Goal: Transaction & Acquisition: Subscribe to service/newsletter

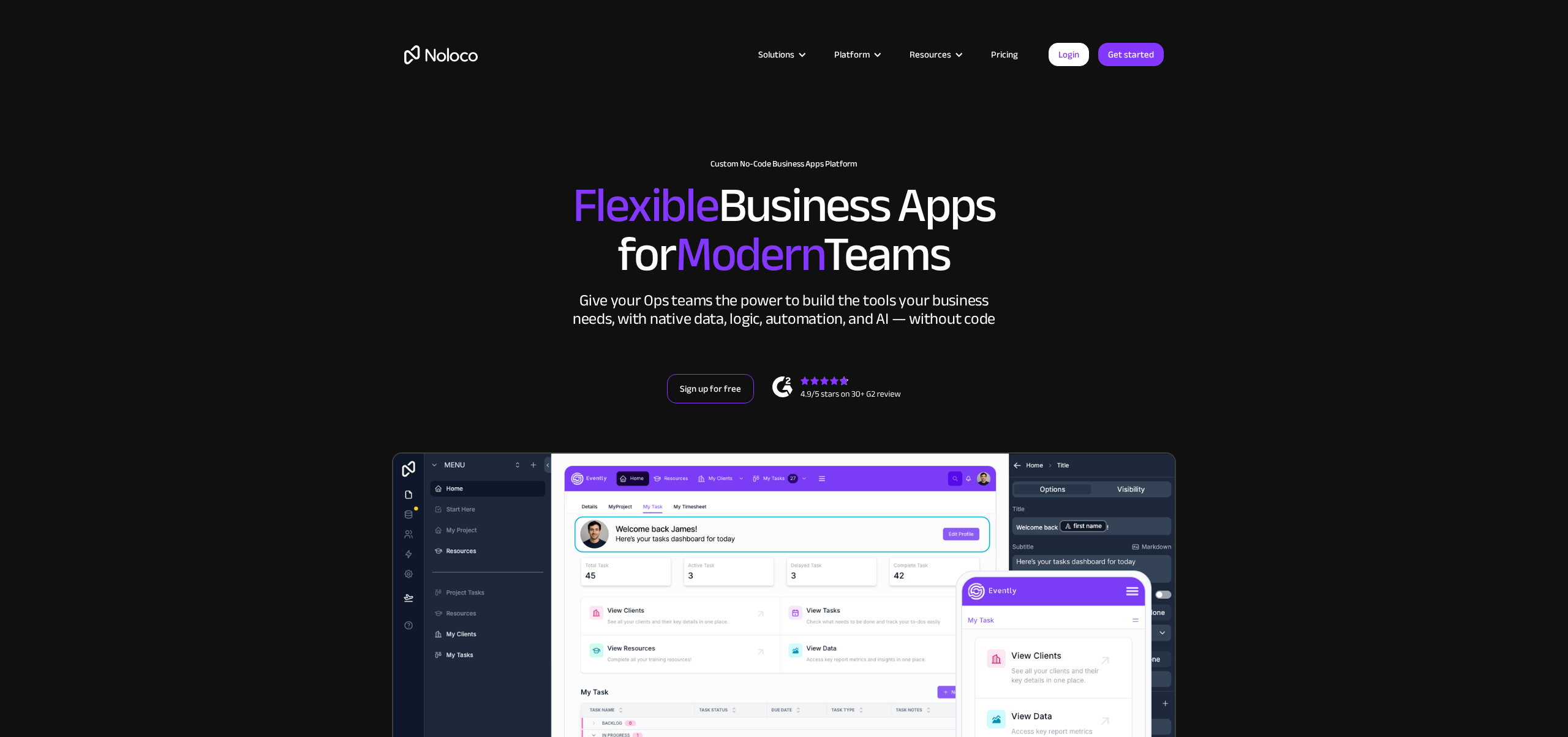
click at [723, 381] on link "Sign up for free" at bounding box center [710, 389] width 87 height 29
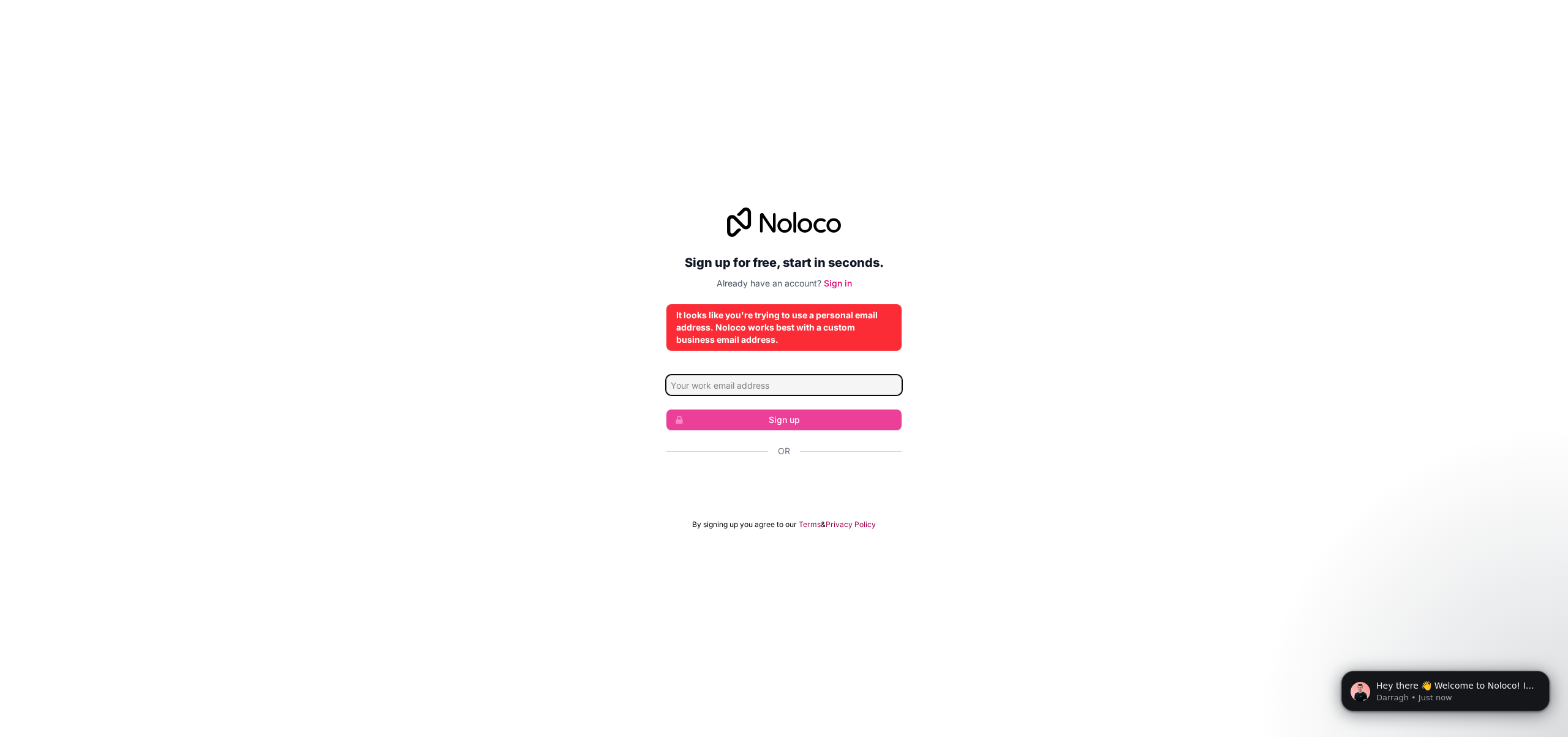
click at [804, 391] on input "Email address" at bounding box center [784, 384] width 235 height 19
paste input "[EMAIL_ADDRESS][DOMAIN_NAME]"
type input "[EMAIL_ADDRESS][DOMAIN_NAME]"
click at [775, 218] on icon at bounding box center [768, 222] width 16 height 19
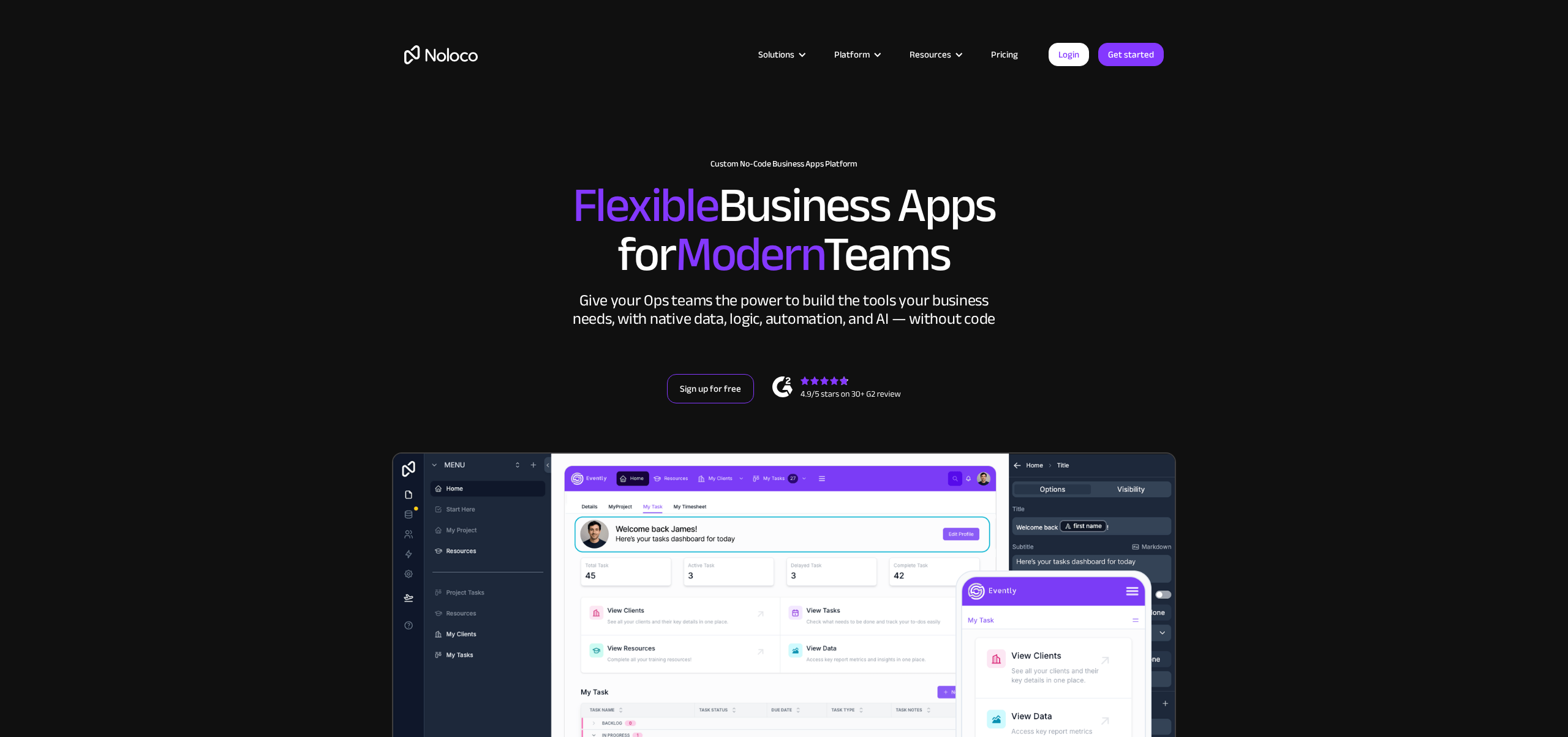
click at [714, 388] on link "Sign up for free" at bounding box center [710, 389] width 87 height 29
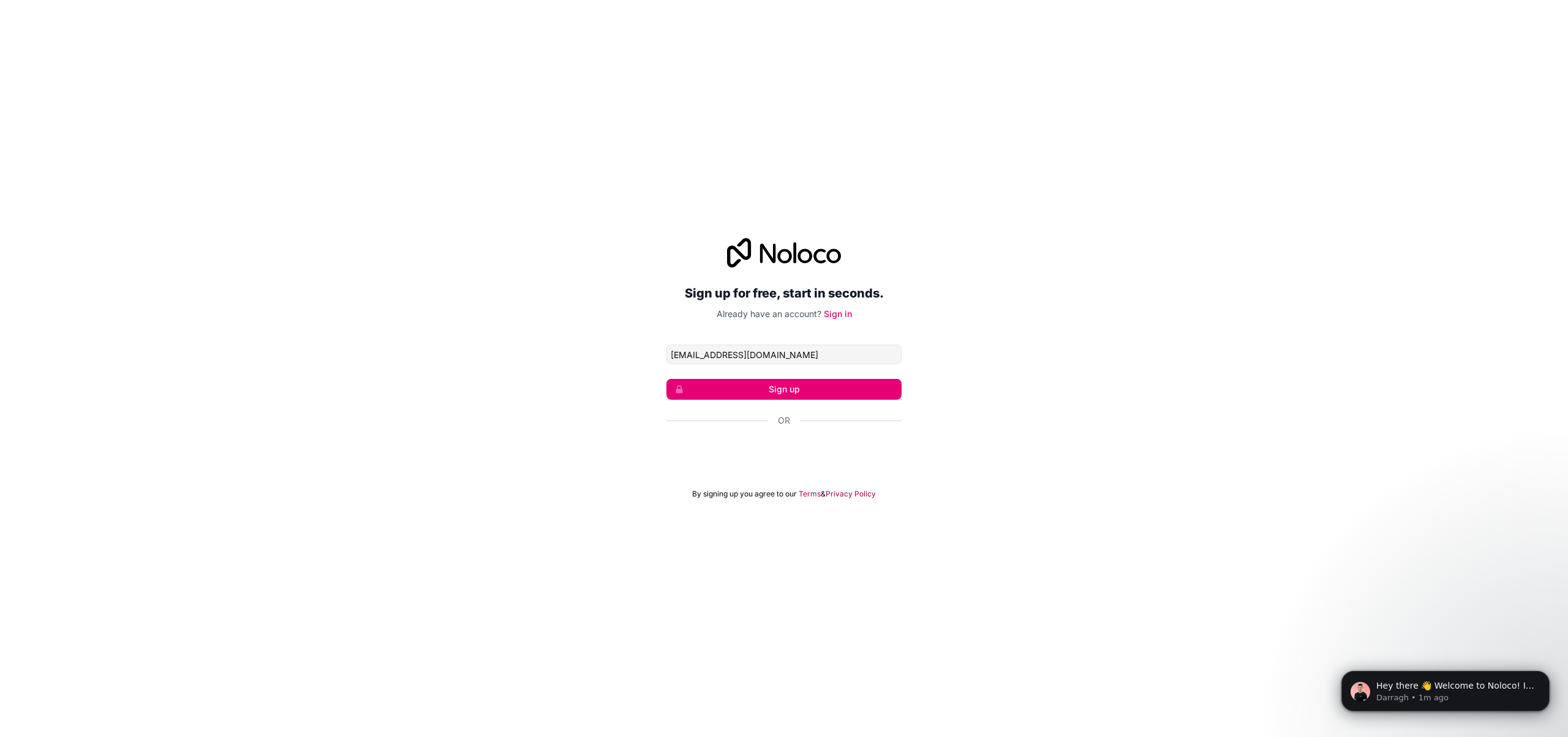
type input "[EMAIL_ADDRESS][DOMAIN_NAME]"
click at [797, 381] on button "Sign up" at bounding box center [784, 389] width 235 height 21
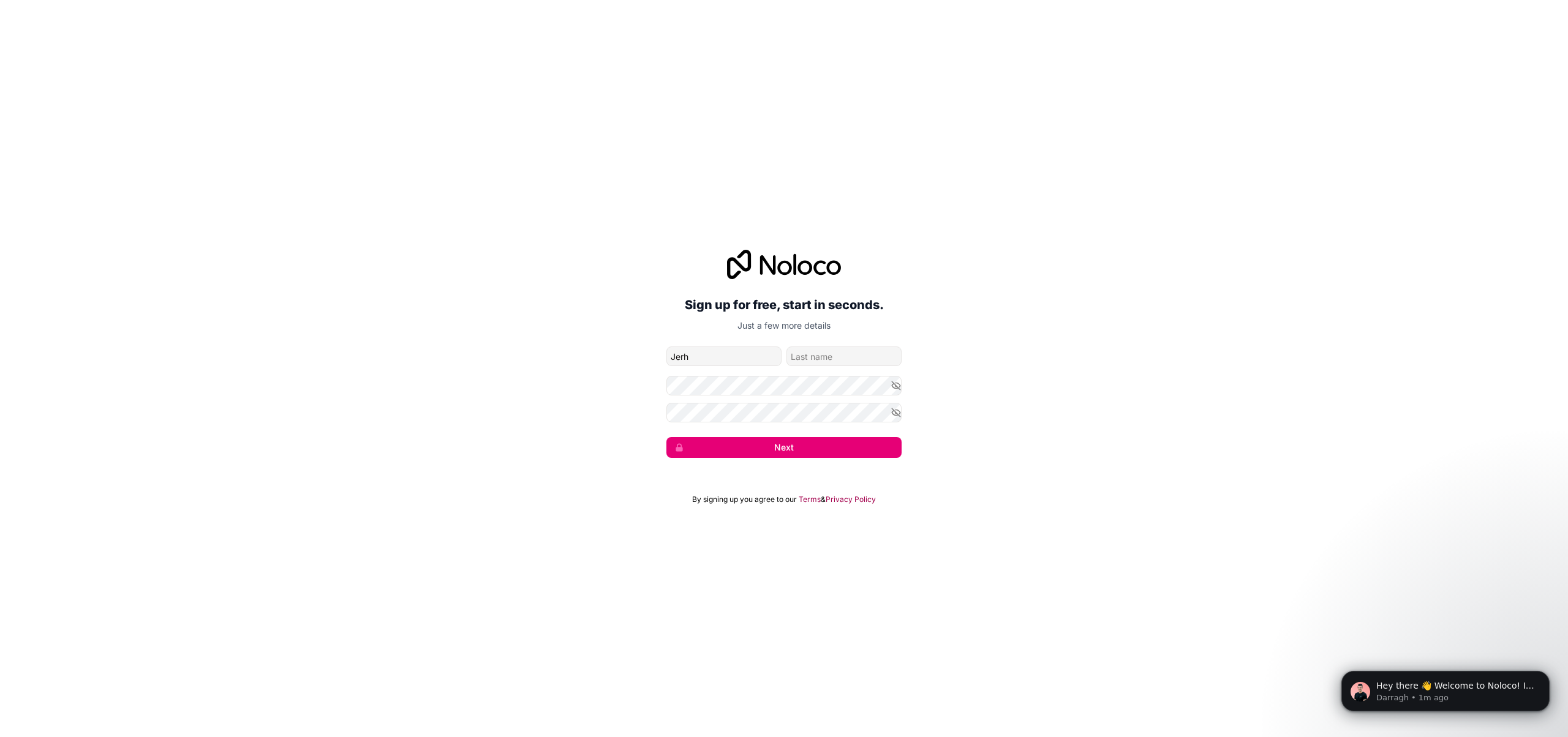
type input "Jerhwin"
type input "[PERSON_NAME]"
click at [666, 437] on button "Next" at bounding box center [784, 447] width 235 height 21
click at [820, 454] on button "Next" at bounding box center [784, 447] width 235 height 21
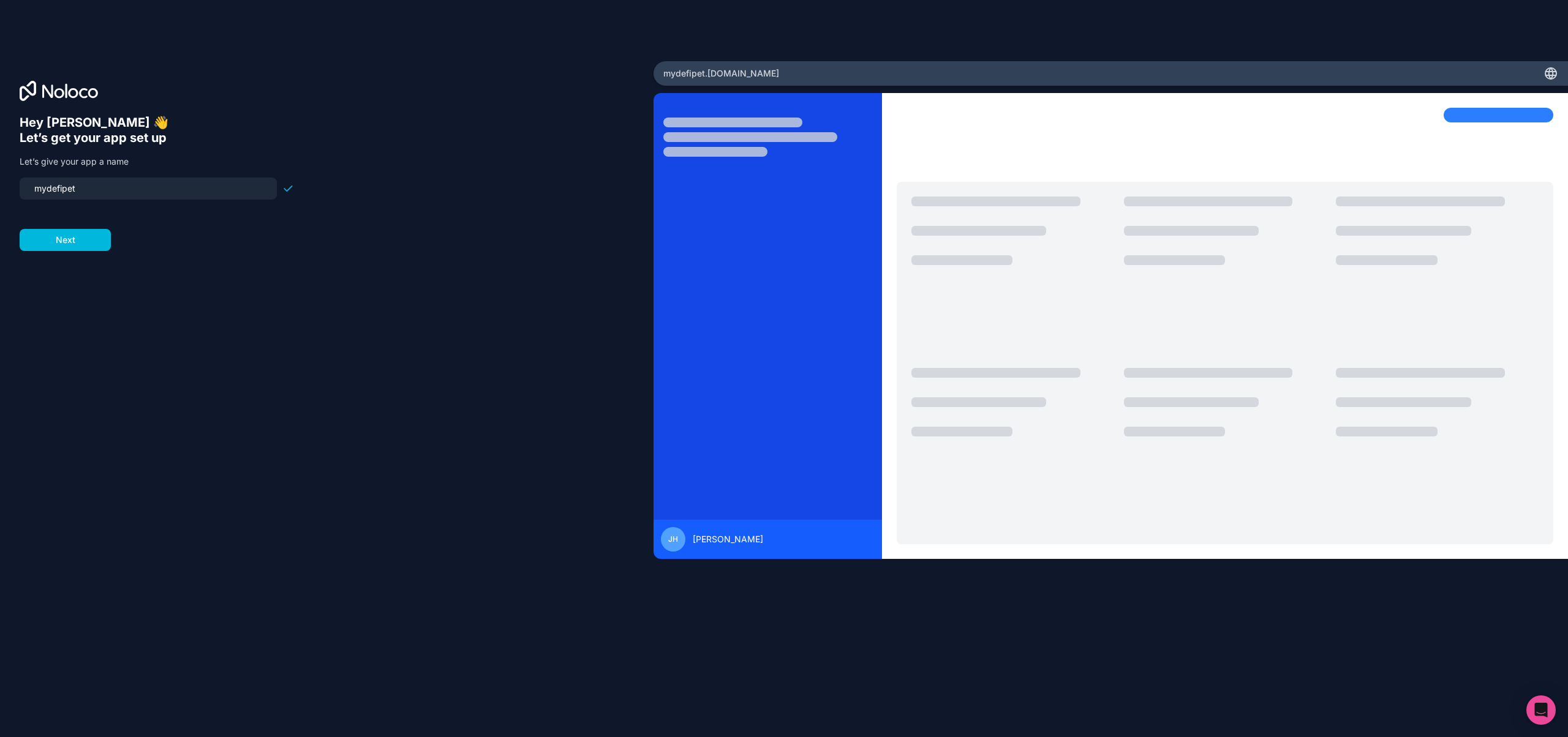
click at [75, 245] on button "Next" at bounding box center [65, 239] width 91 height 22
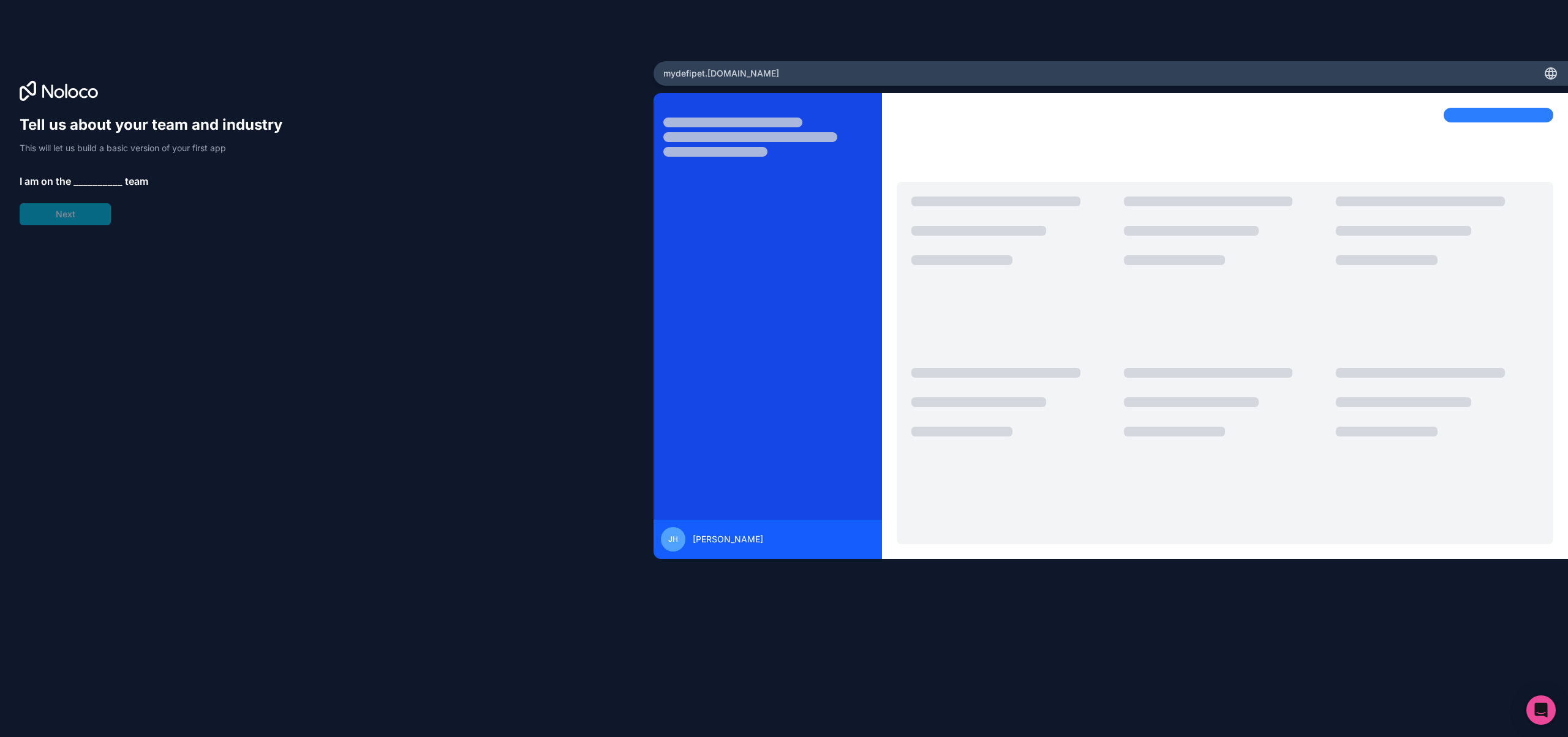
click at [112, 179] on span "__________" at bounding box center [98, 181] width 49 height 14
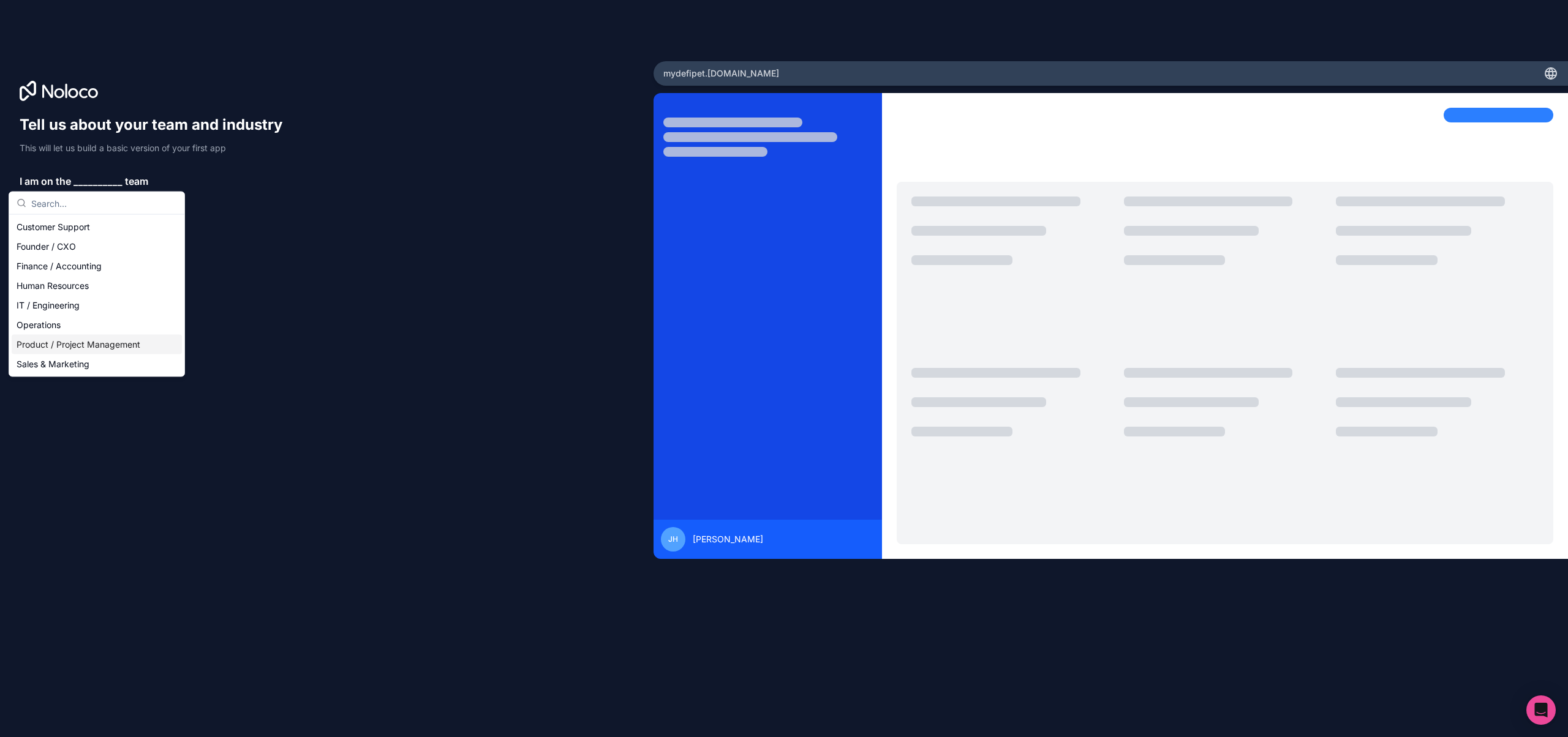
click at [80, 343] on div "Product / Project Management" at bounding box center [96, 344] width 170 height 19
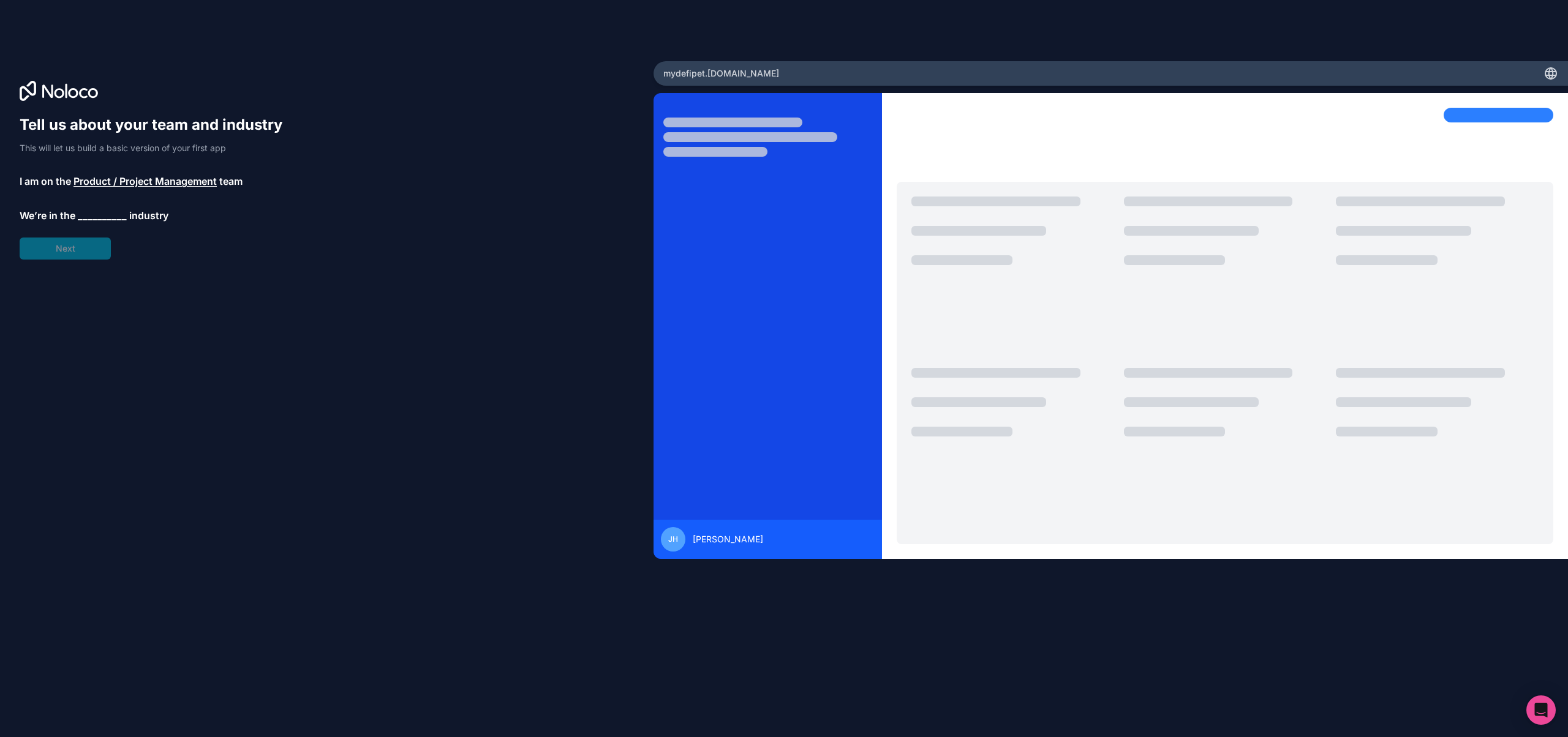
click at [96, 214] on span "__________" at bounding box center [102, 215] width 49 height 14
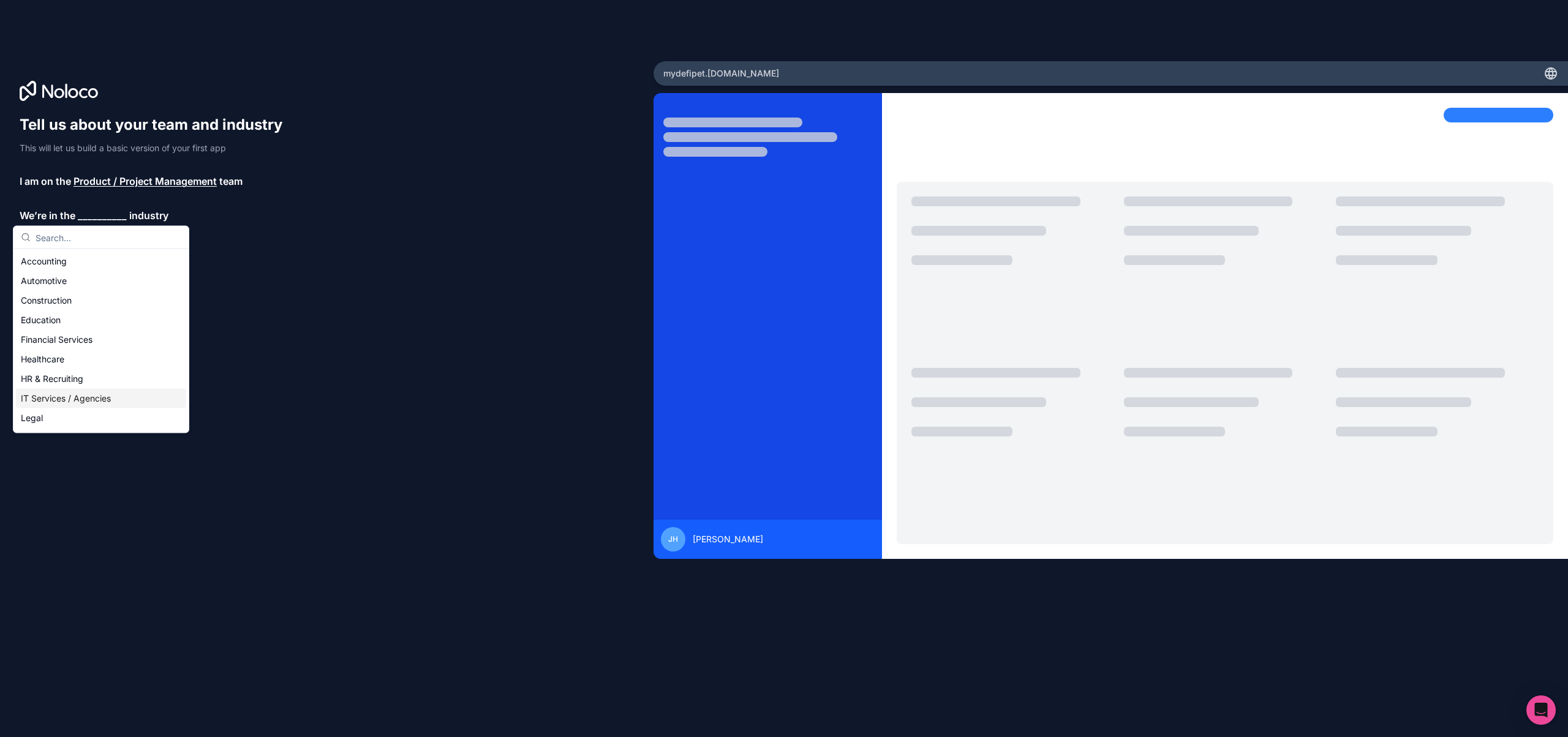
click at [102, 394] on div "IT Services / Agencies" at bounding box center [100, 398] width 170 height 19
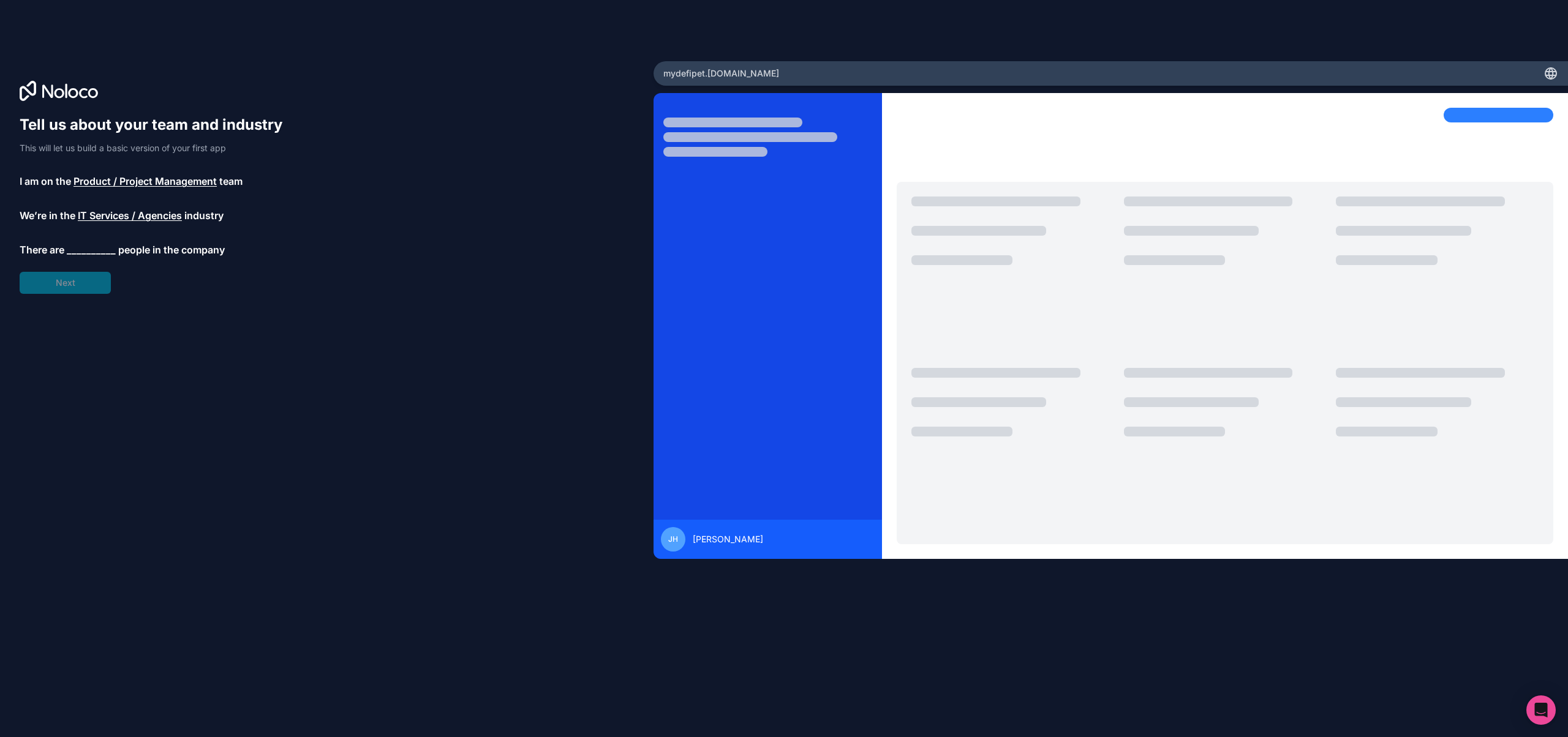
click at [86, 247] on span "__________" at bounding box center [91, 249] width 49 height 14
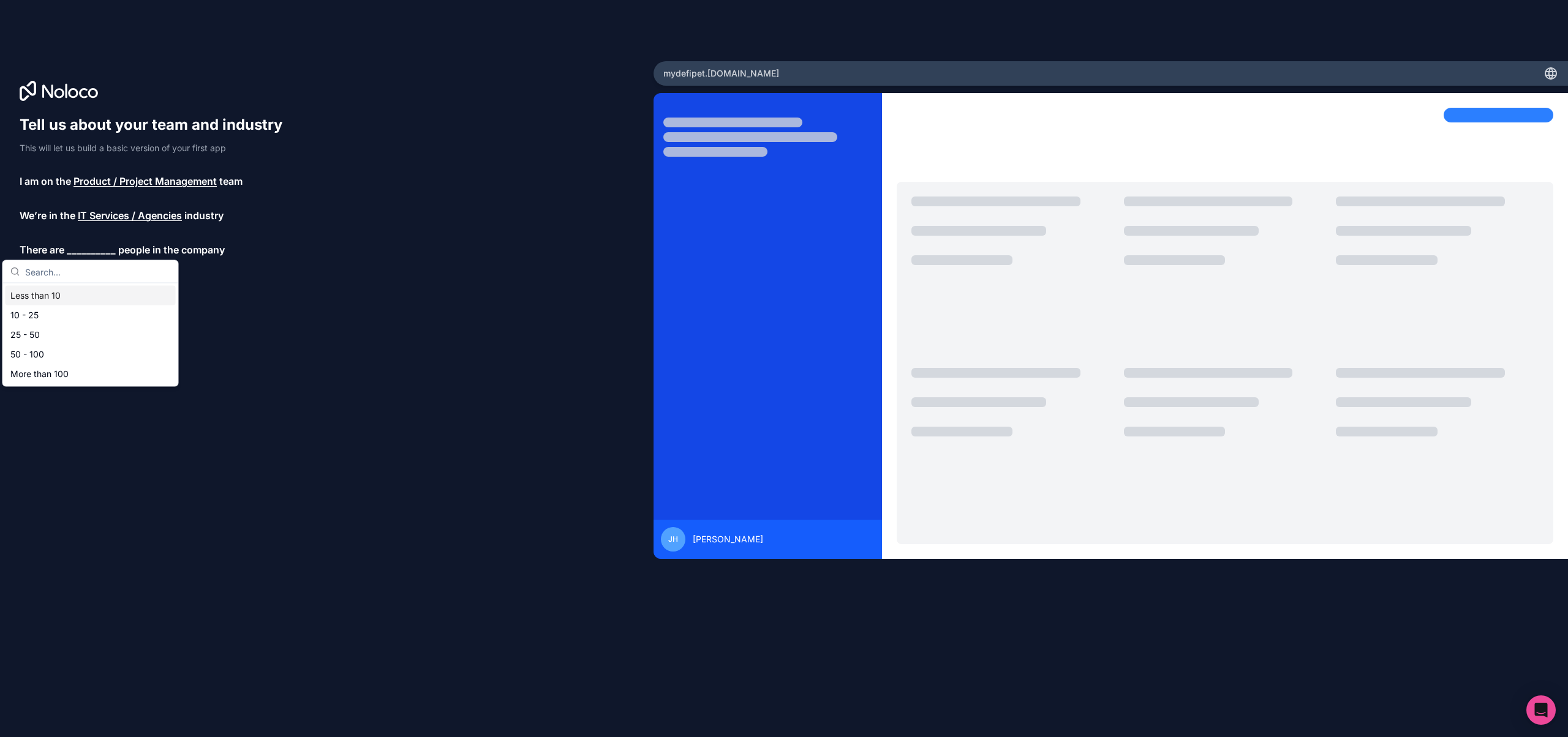
click at [64, 299] on div "Less than 10" at bounding box center [90, 295] width 170 height 19
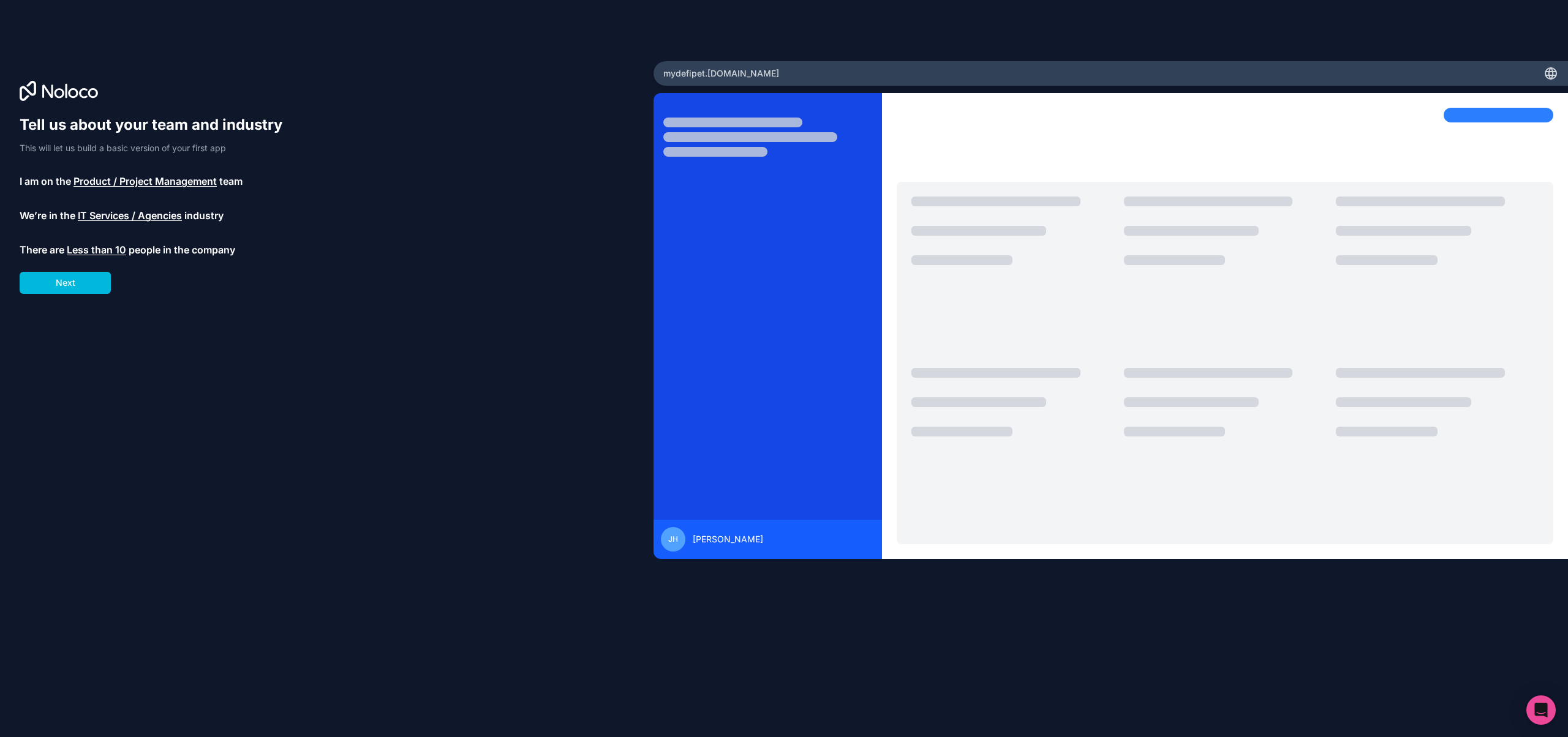
click at [90, 281] on button "Next" at bounding box center [65, 282] width 91 height 22
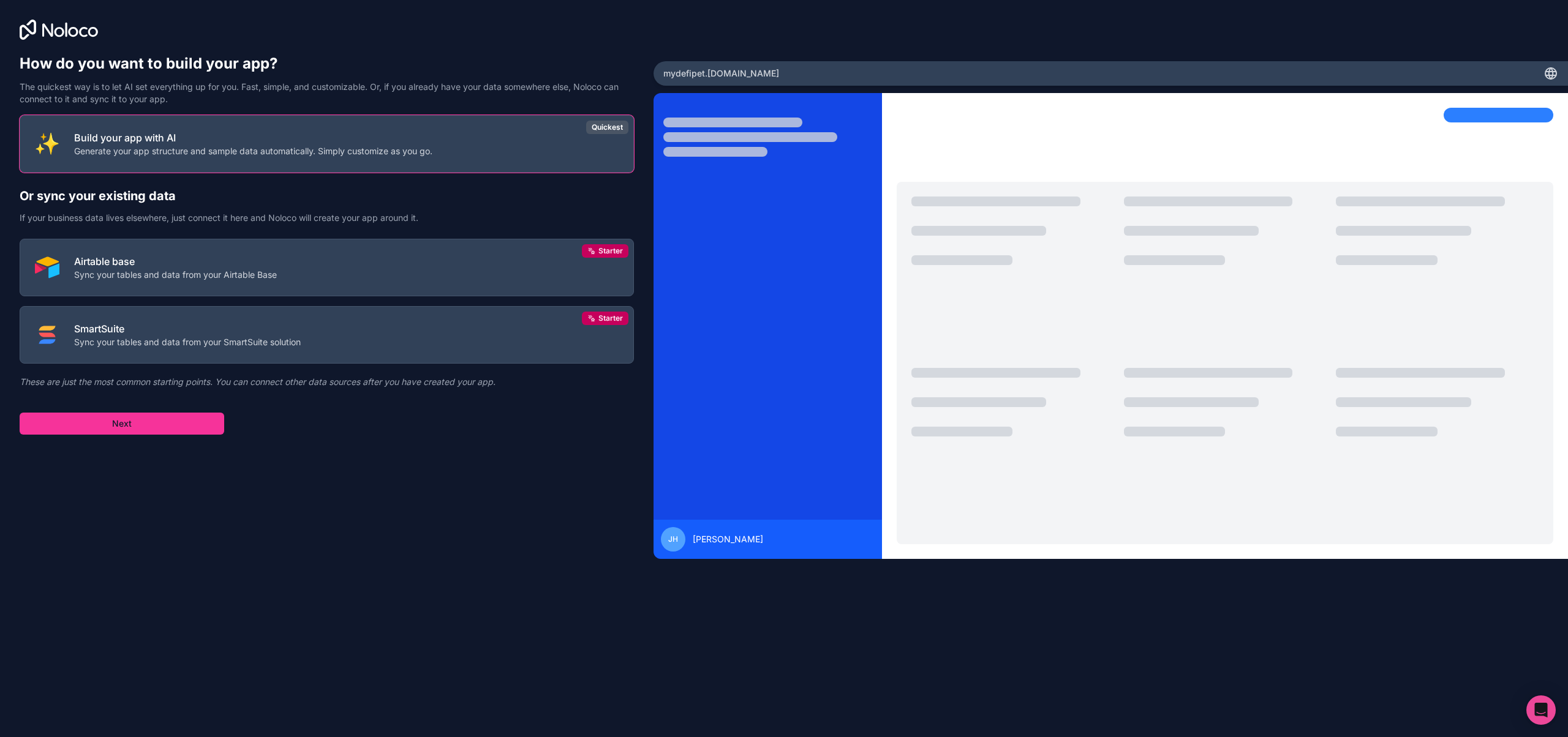
click at [431, 145] on p "Generate your app structure and sample data automatically. Simply customize as …" at bounding box center [253, 151] width 359 height 12
click at [95, 429] on button "Next" at bounding box center [121, 424] width 204 height 22
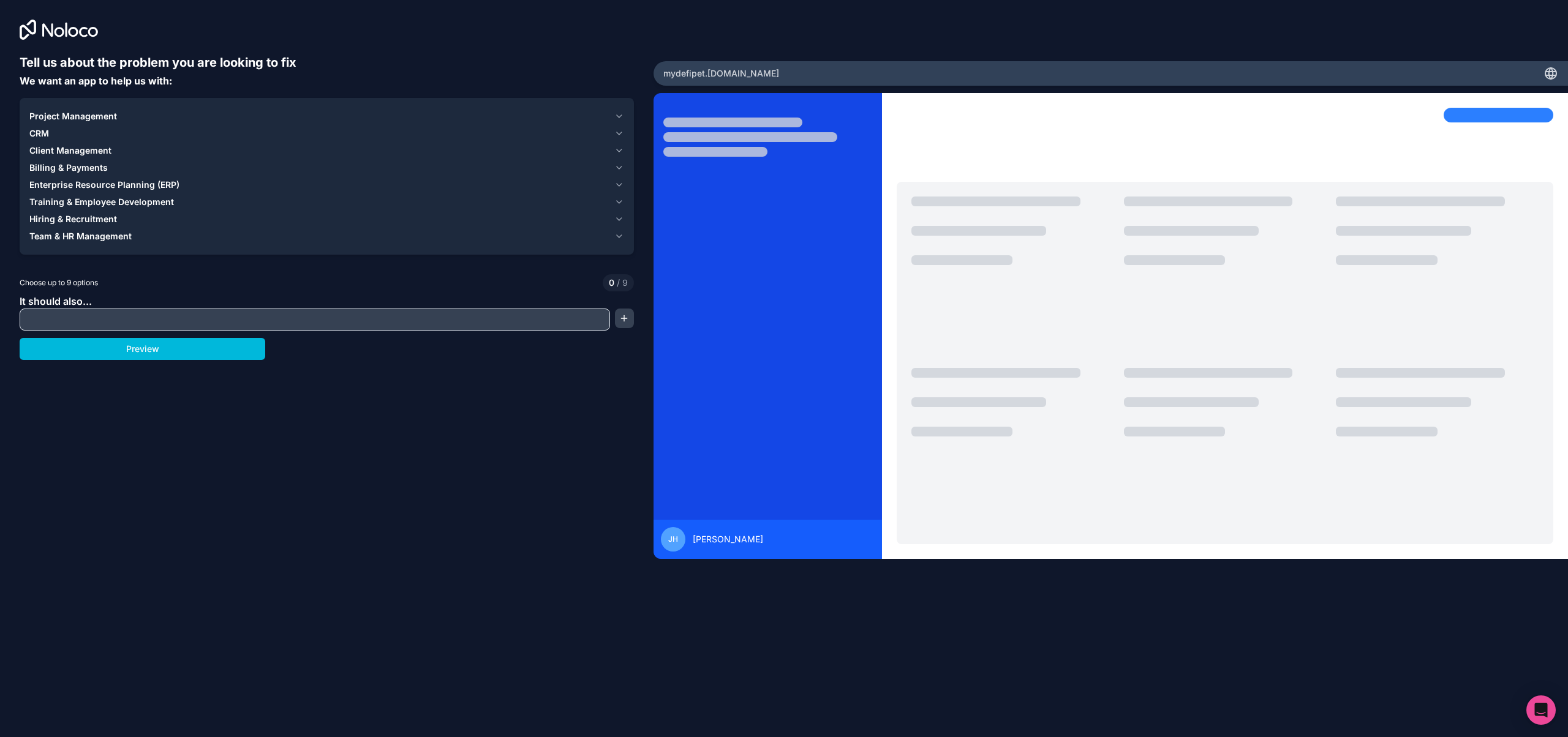
click at [107, 323] on input "text" at bounding box center [315, 320] width 585 height 17
type input "Services automation"
click at [621, 320] on button "button" at bounding box center [624, 318] width 19 height 19
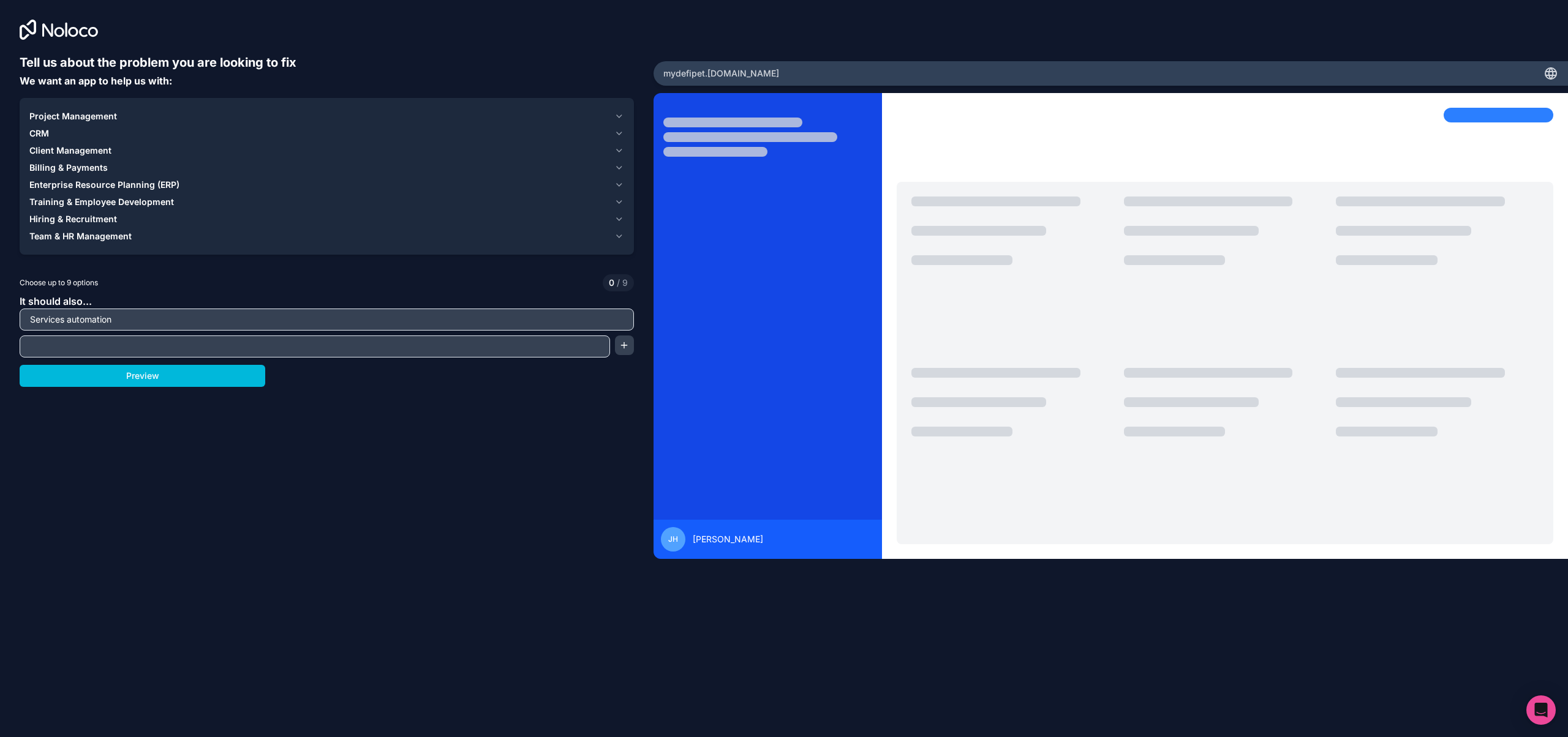
click at [330, 343] on input "text" at bounding box center [315, 346] width 585 height 17
type input "Business Digitalization"
click at [204, 386] on button "Preview" at bounding box center [142, 376] width 245 height 22
click at [65, 166] on span "Billing & Payments" at bounding box center [68, 167] width 78 height 12
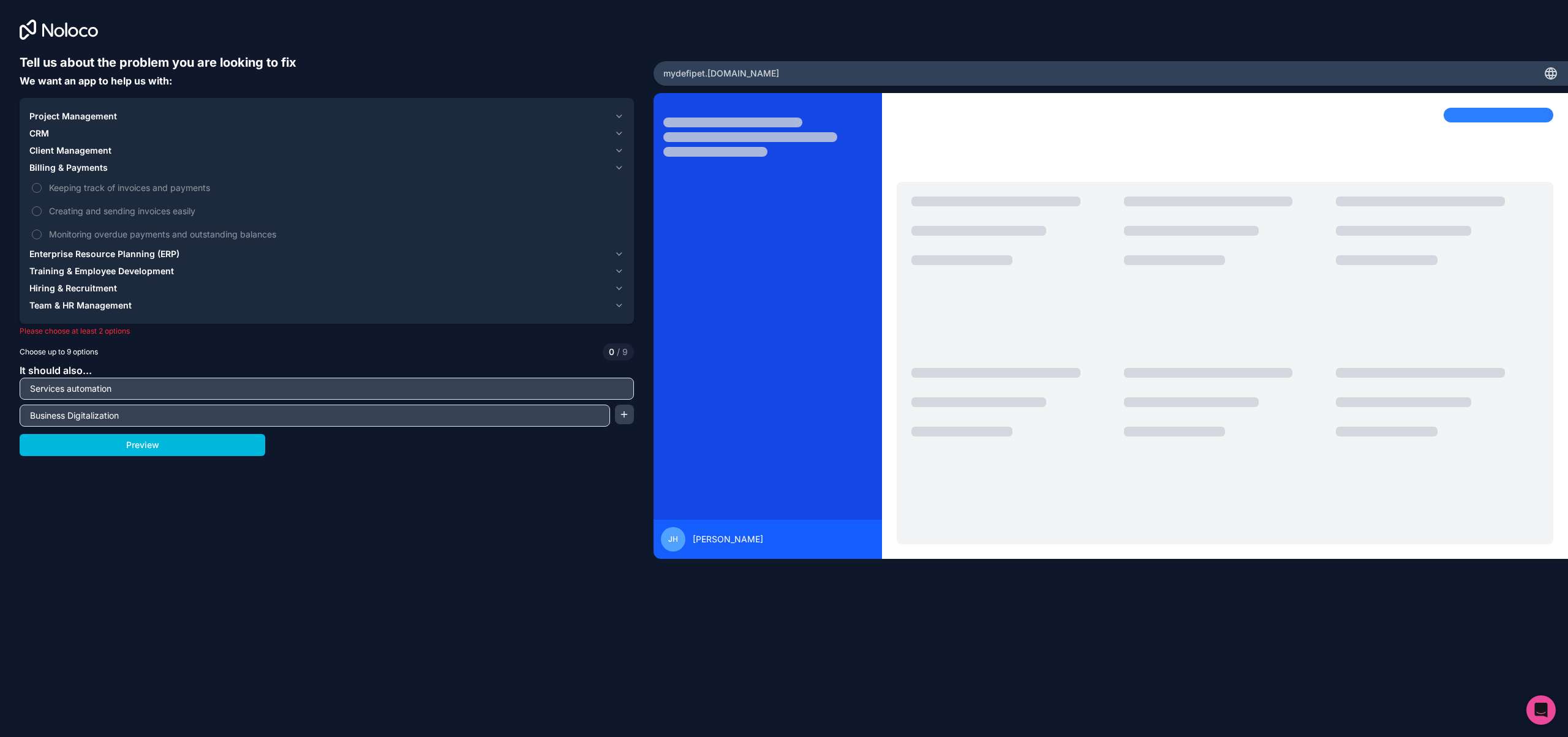
click at [38, 186] on button "Keeping track of invoices and payments" at bounding box center [37, 188] width 10 height 10
click at [37, 234] on button "Monitoring overdue payments and outstanding balances" at bounding box center [37, 234] width 10 height 10
click at [52, 149] on span "Client Management" at bounding box center [70, 151] width 82 height 12
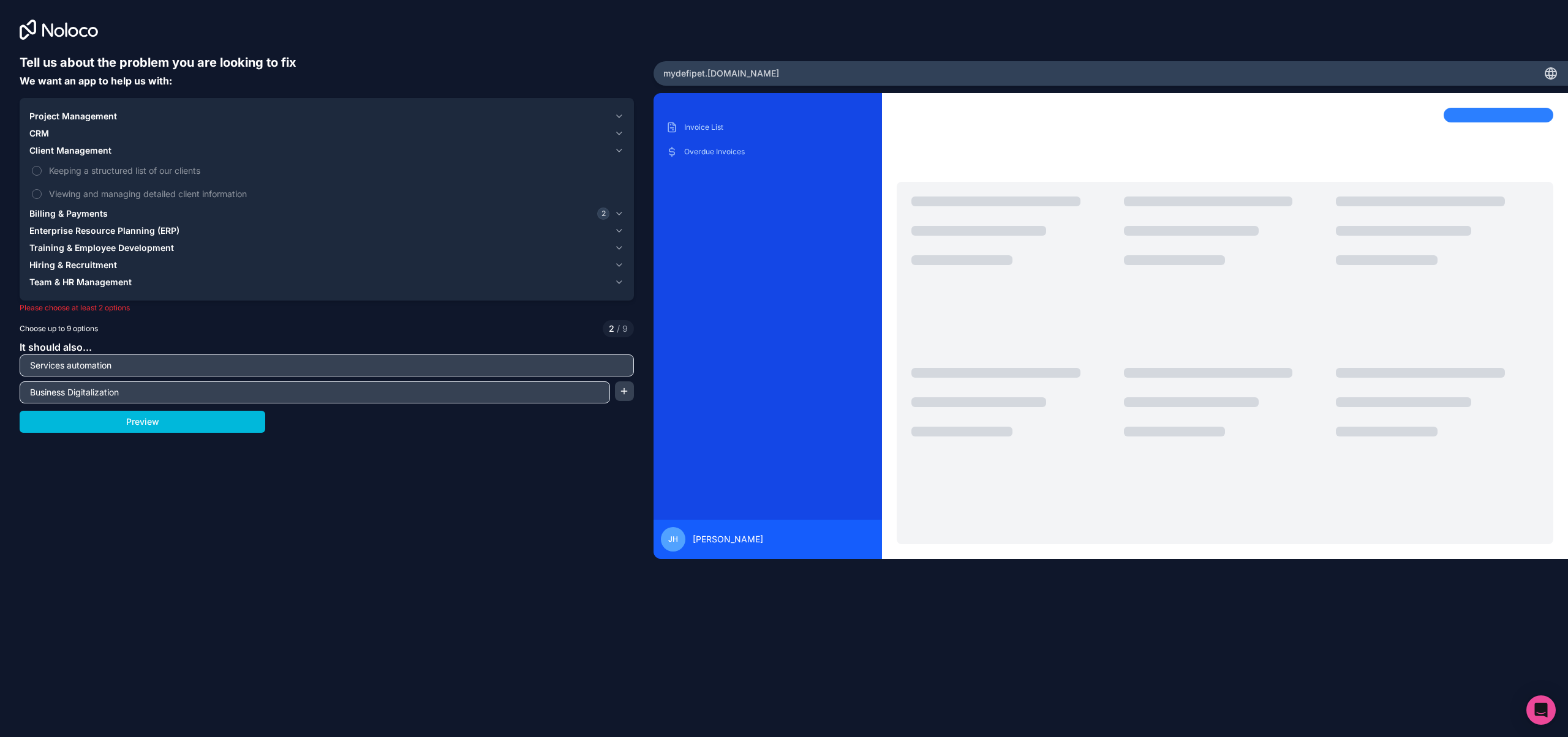
click at [36, 169] on button "Keeping a structured list of our clients" at bounding box center [37, 171] width 10 height 10
click at [76, 249] on span "Training & Employee Development" at bounding box center [102, 247] width 145 height 12
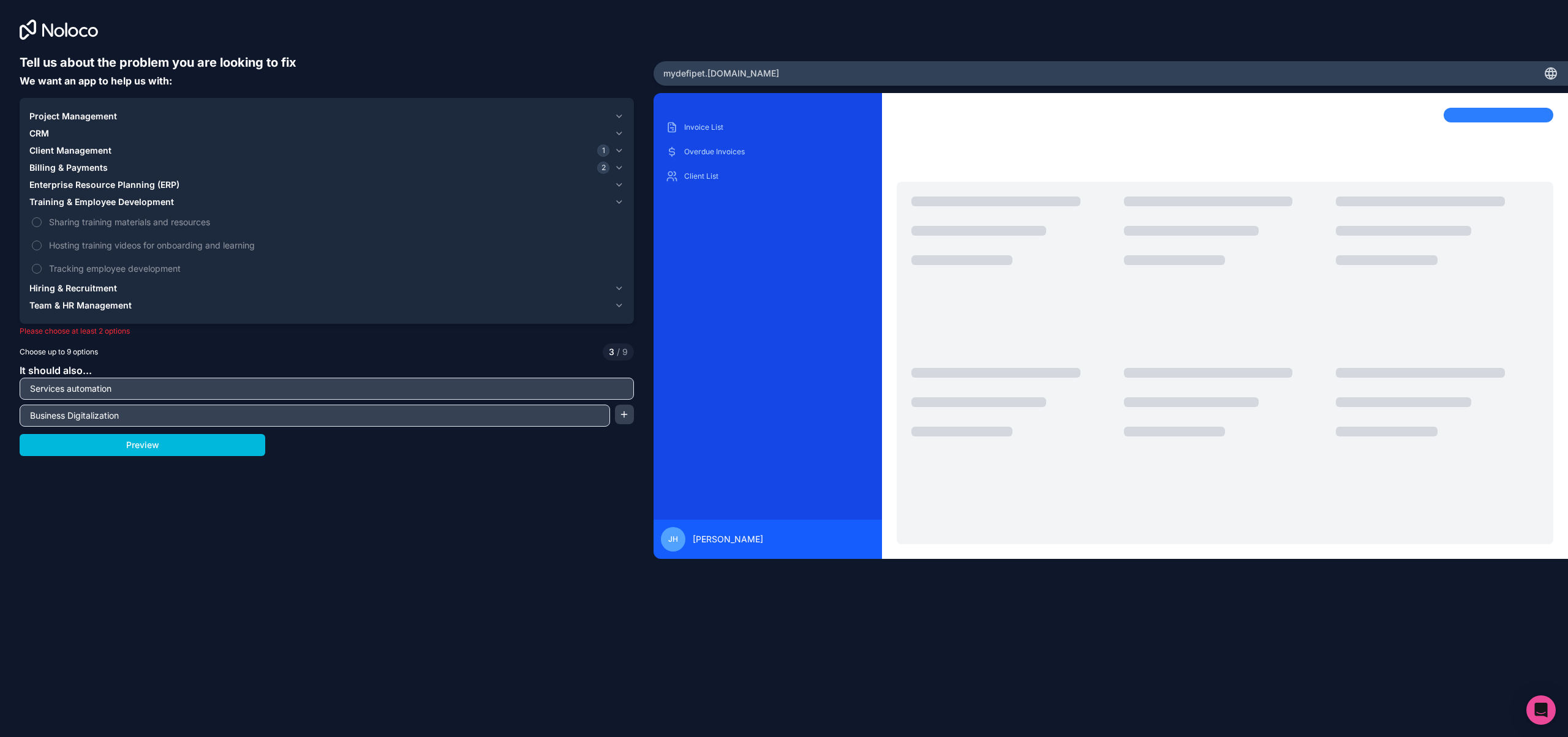
click at [67, 186] on span "Enterprise Resource Planning (ERP)" at bounding box center [104, 184] width 150 height 12
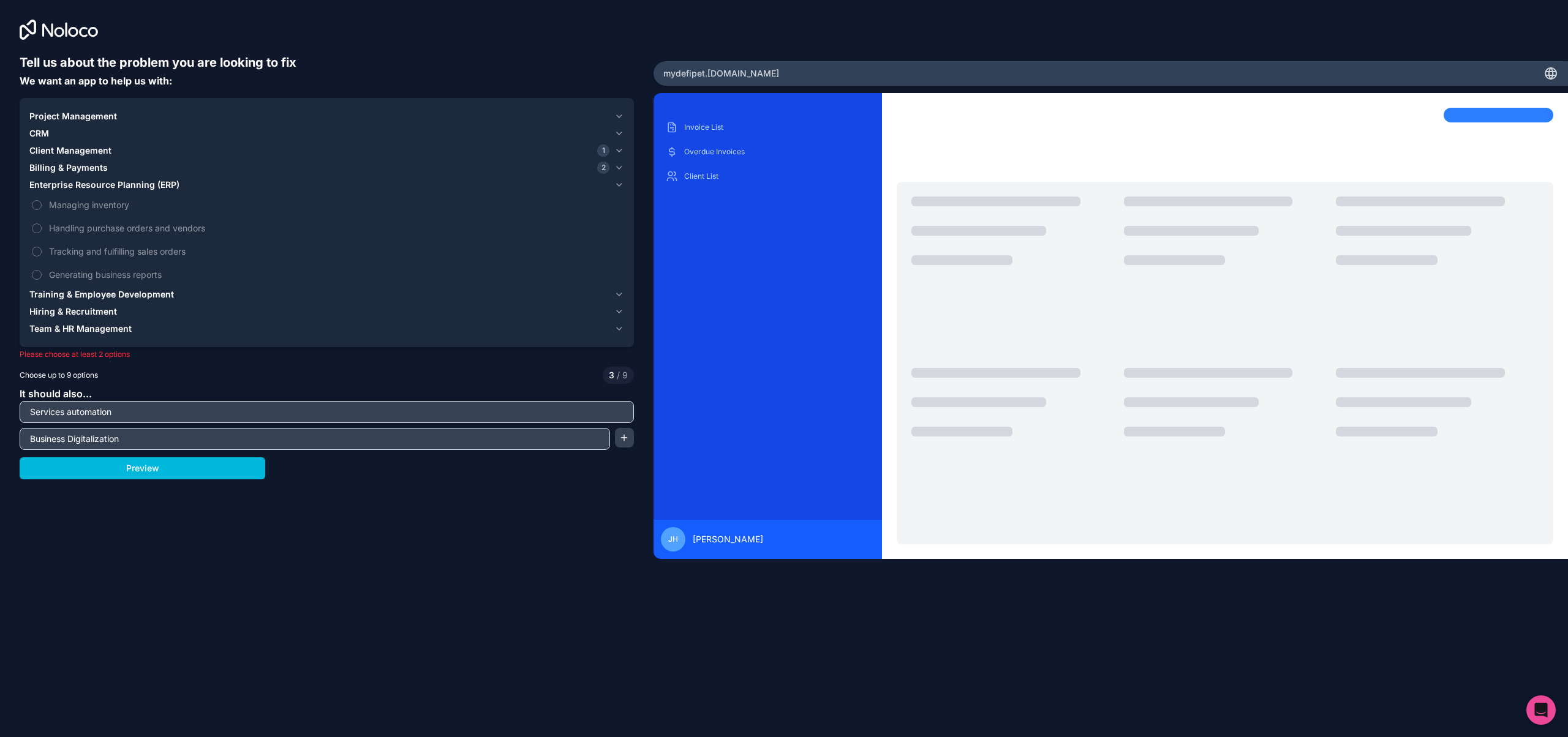
click at [71, 229] on span "Handling purchase orders and vendors" at bounding box center [335, 228] width 572 height 13
click at [42, 229] on button "Handling purchase orders and vendors" at bounding box center [37, 229] width 10 height 10
click at [65, 245] on span "Tracking and fulfilling sales orders" at bounding box center [335, 252] width 572 height 13
click at [42, 247] on button "Tracking and fulfilling sales orders" at bounding box center [37, 252] width 10 height 10
click at [37, 275] on button "Generating business reports" at bounding box center [37, 275] width 10 height 10
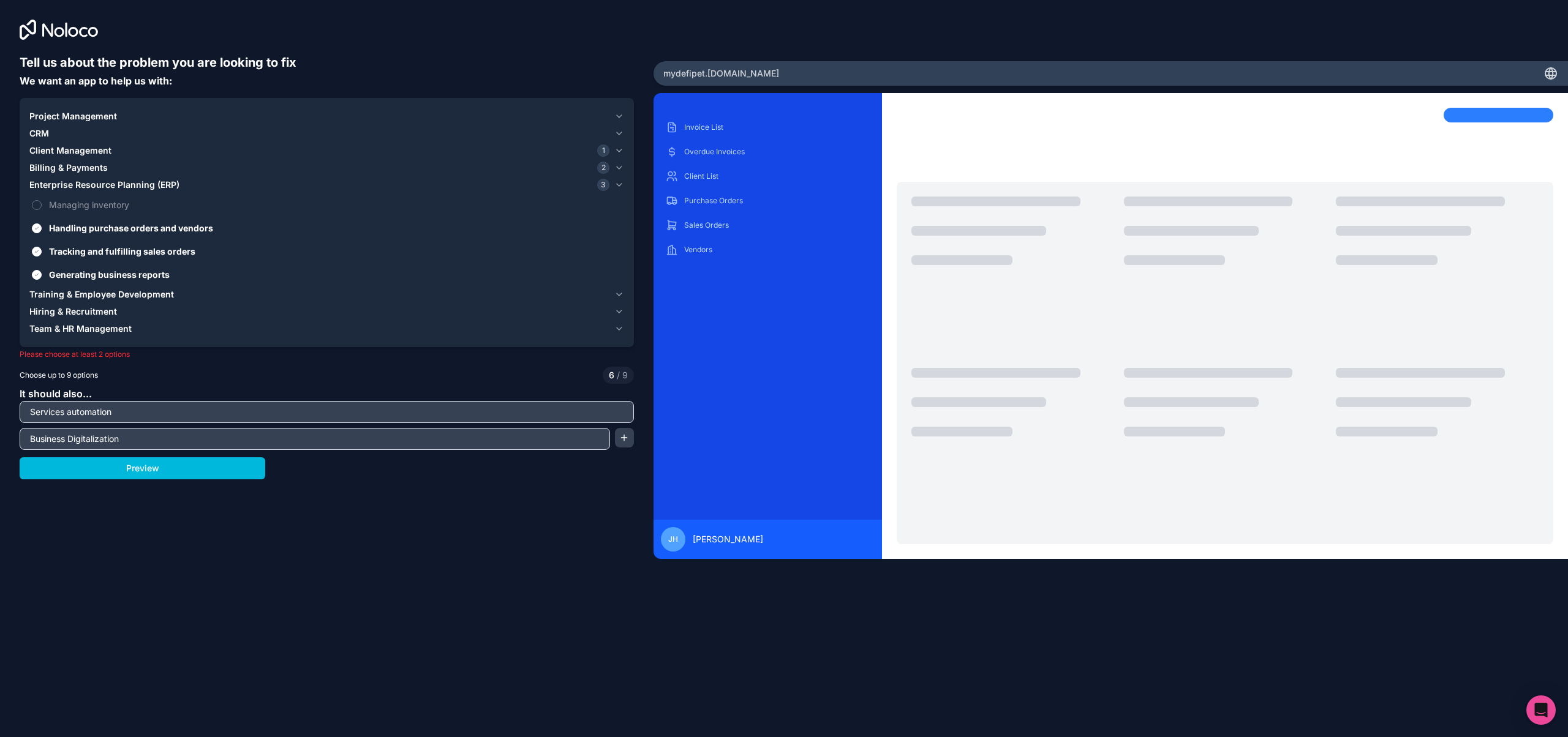
click at [43, 201] on label "Managing inventory" at bounding box center [326, 205] width 595 height 23
click at [42, 201] on button "Managing inventory" at bounding box center [37, 205] width 10 height 10
click at [237, 477] on button "Preview" at bounding box center [142, 468] width 245 height 22
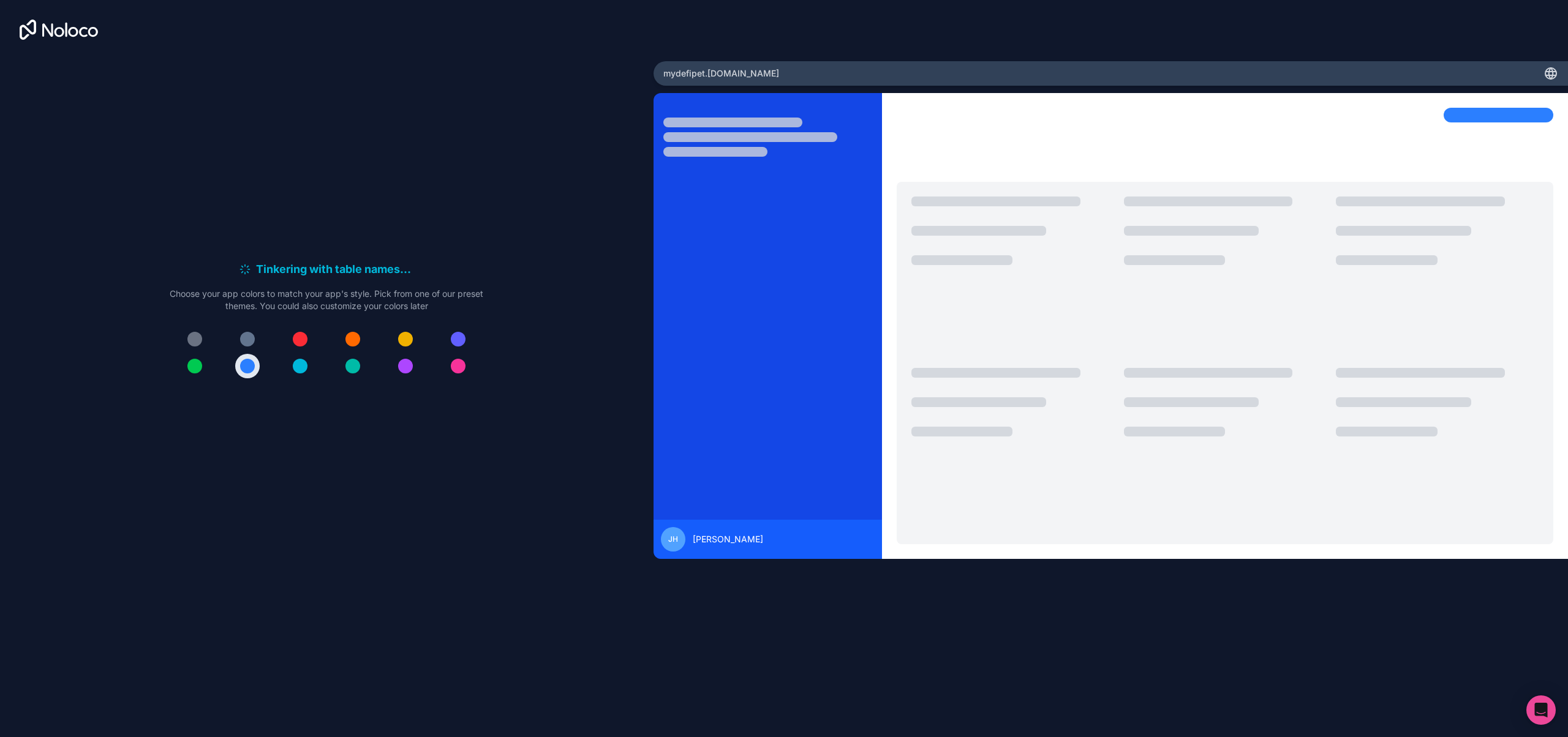
click at [355, 366] on div at bounding box center [353, 366] width 14 height 14
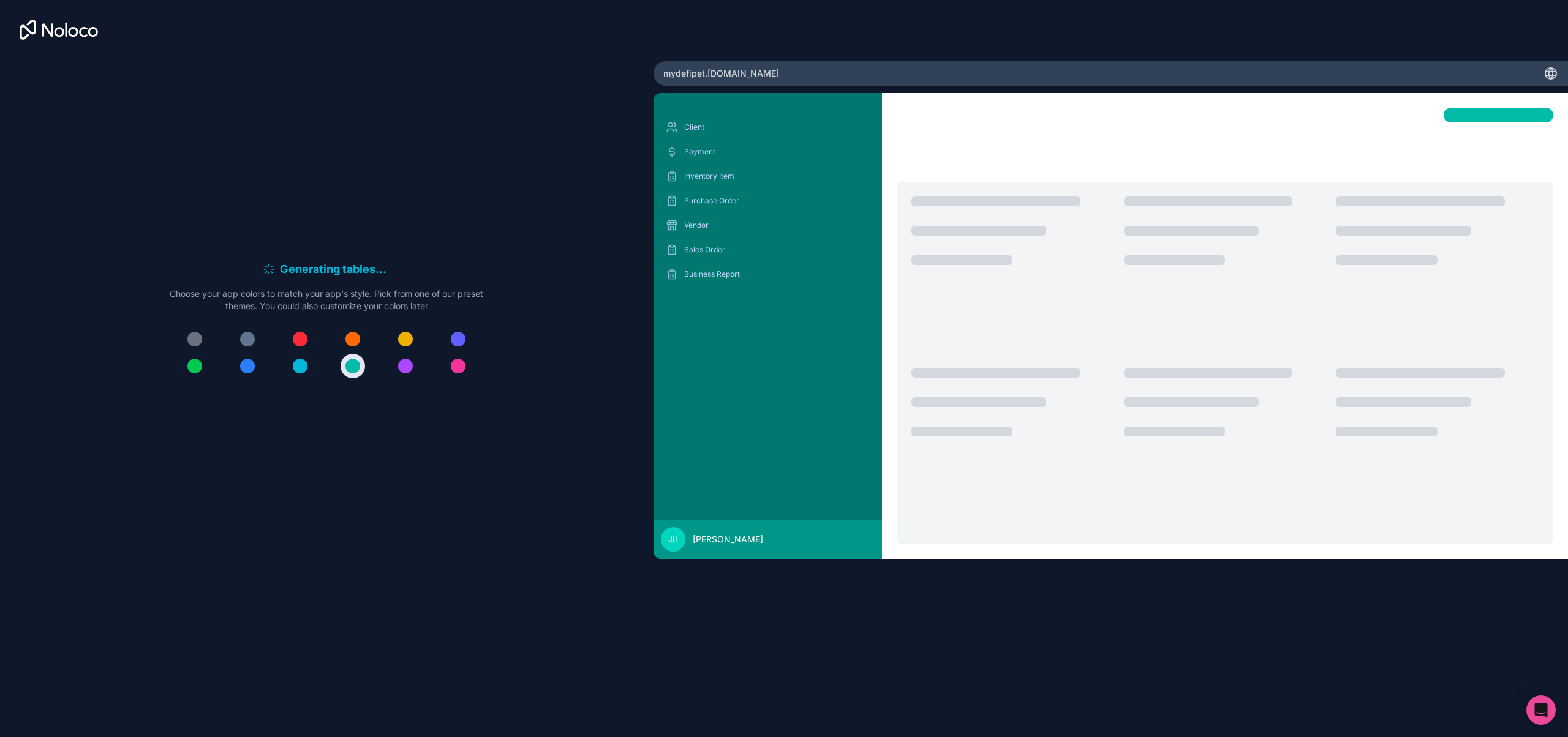
click at [300, 368] on div at bounding box center [300, 366] width 14 height 14
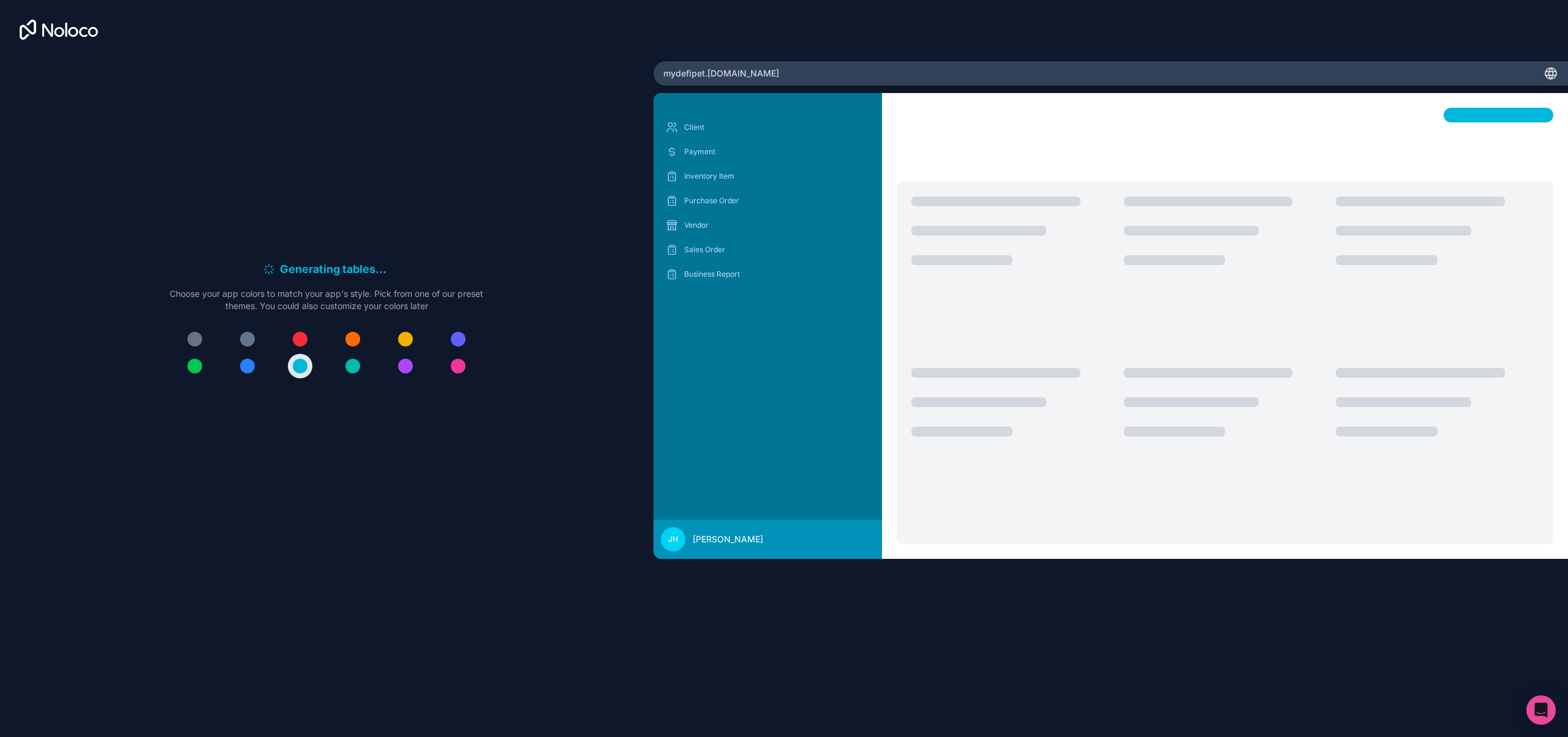
click at [240, 363] on button at bounding box center [247, 366] width 24 height 24
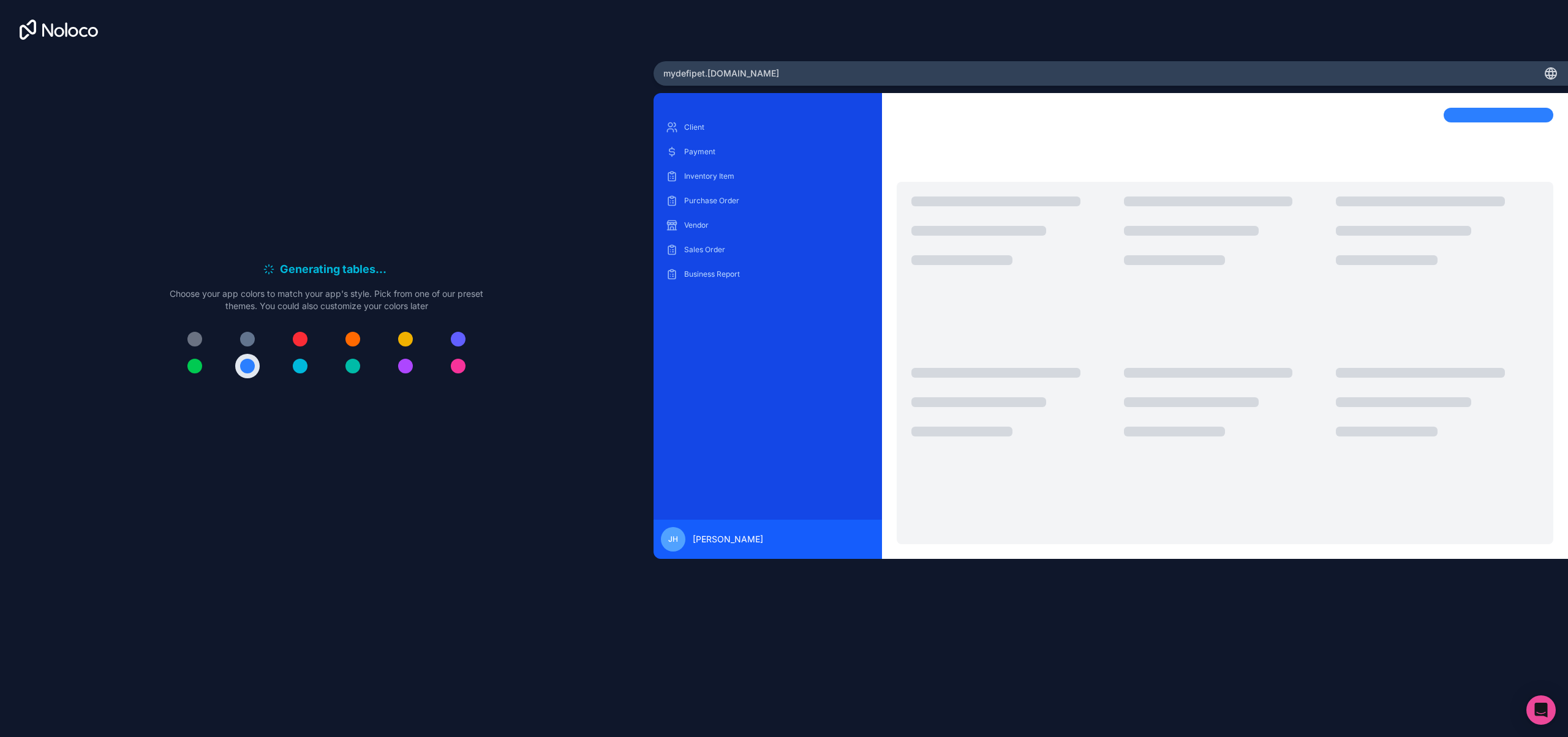
click at [291, 363] on button at bounding box center [300, 366] width 24 height 24
